Goal: Check status

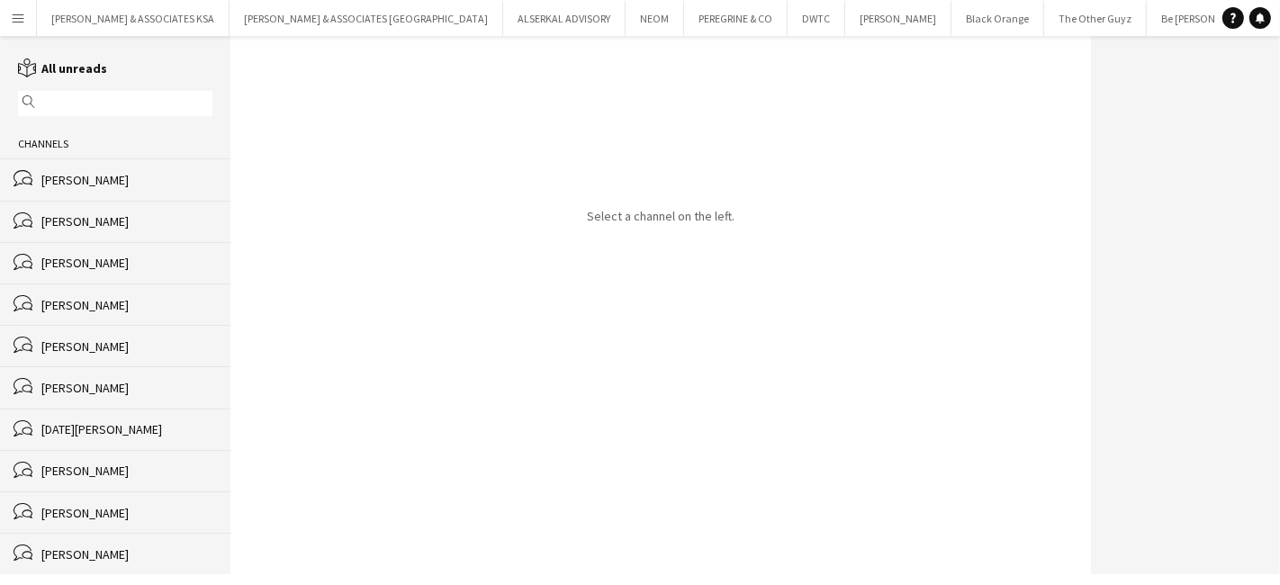
click at [128, 175] on div "[PERSON_NAME]" at bounding box center [126, 180] width 171 height 16
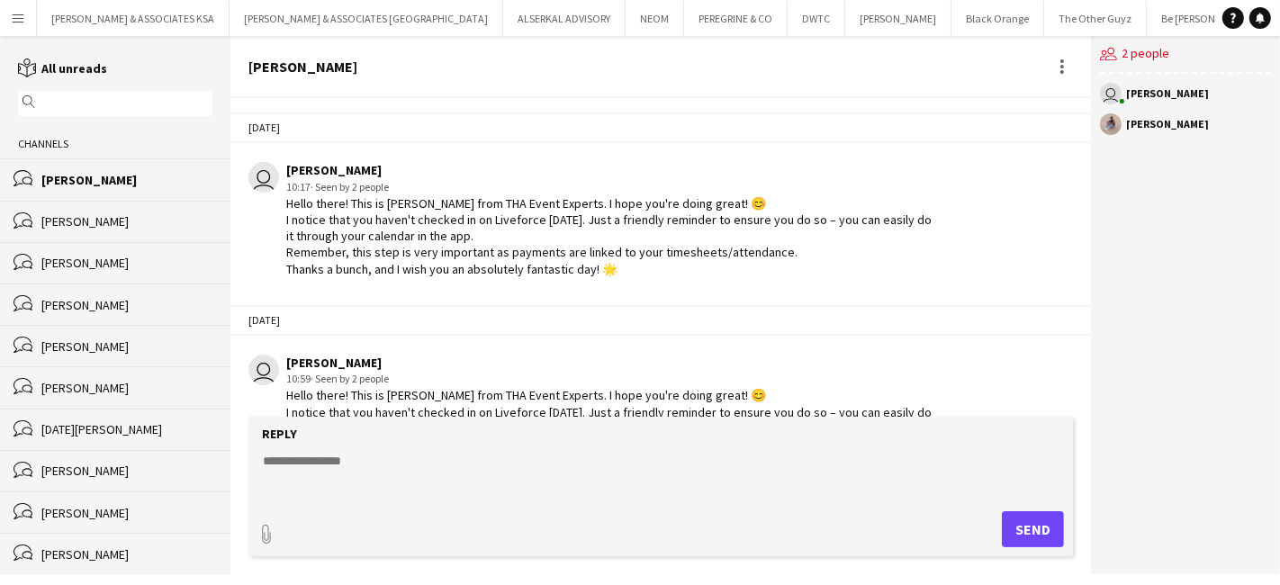
scroll to position [623, 0]
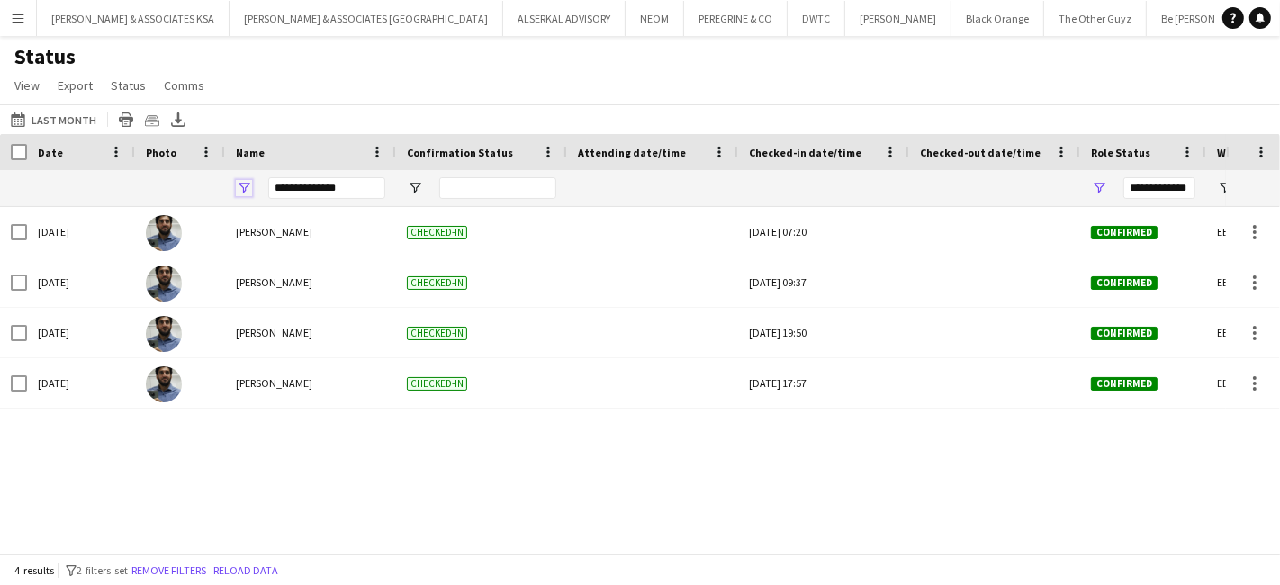
click at [249, 184] on span "Open Filter Menu" at bounding box center [244, 188] width 16 height 16
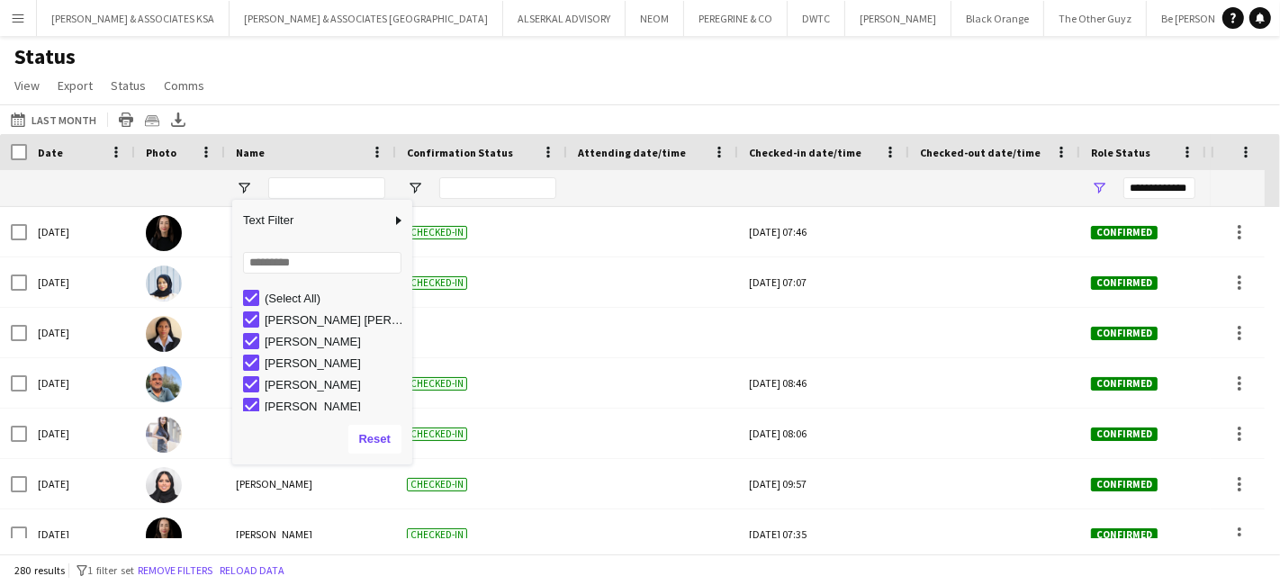
click at [287, 93] on div "Status View Views Default view New view Update view Delete view Edit name Custo…" at bounding box center [640, 73] width 1280 height 61
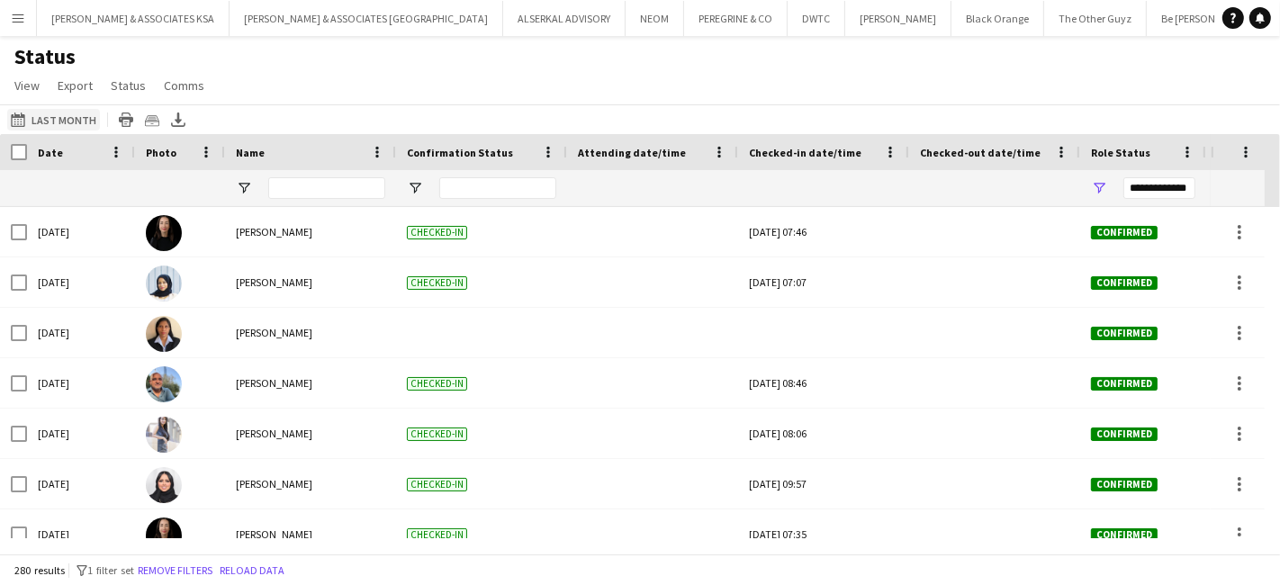
click at [78, 119] on button "01-10-2025 to 07-10-2025 Last Month" at bounding box center [53, 120] width 93 height 22
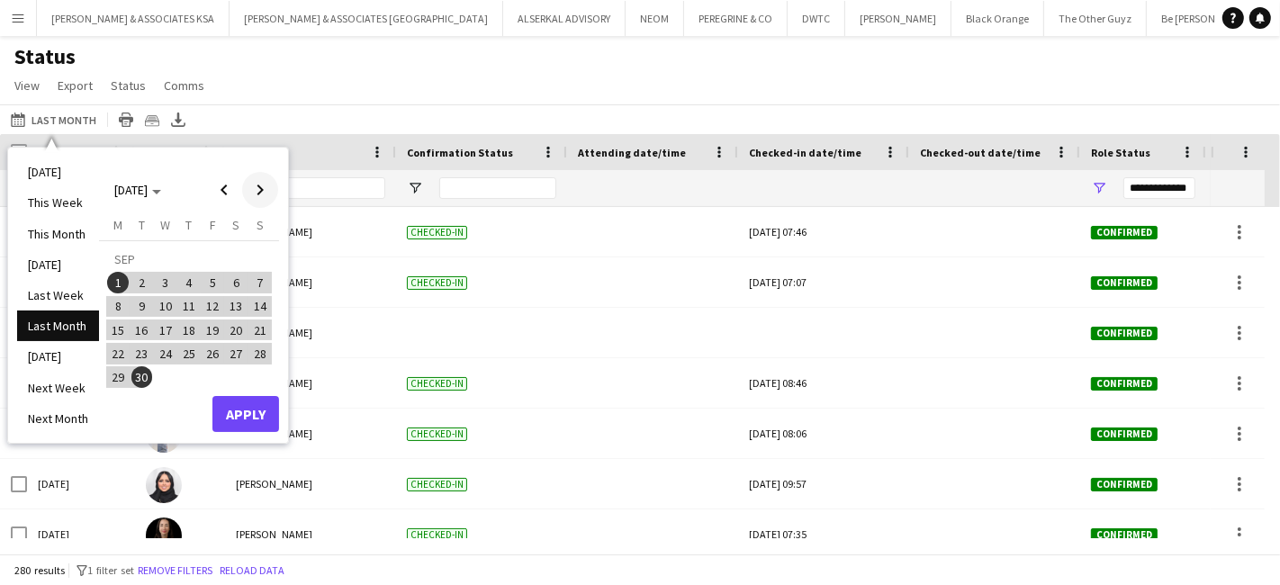
click at [257, 197] on span "Next month" at bounding box center [260, 190] width 36 height 36
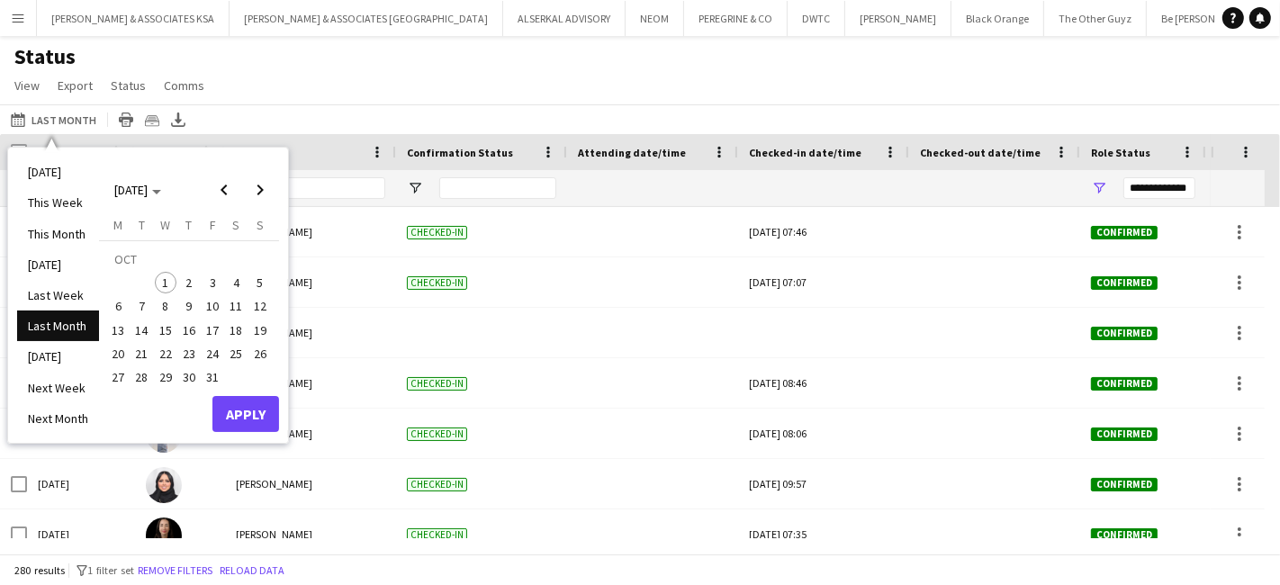
click at [167, 277] on span "1" at bounding box center [166, 283] width 22 height 22
click at [229, 418] on button "Apply" at bounding box center [245, 414] width 67 height 36
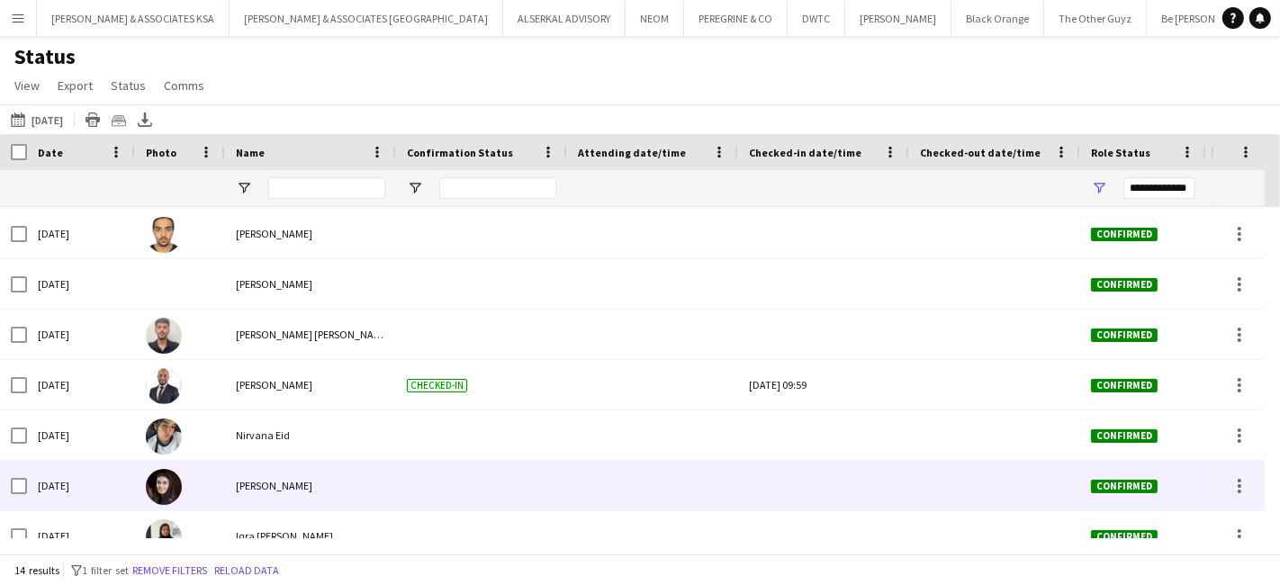
scroll to position [373, 0]
